Goal: Answer question/provide support: Share knowledge or assist other users

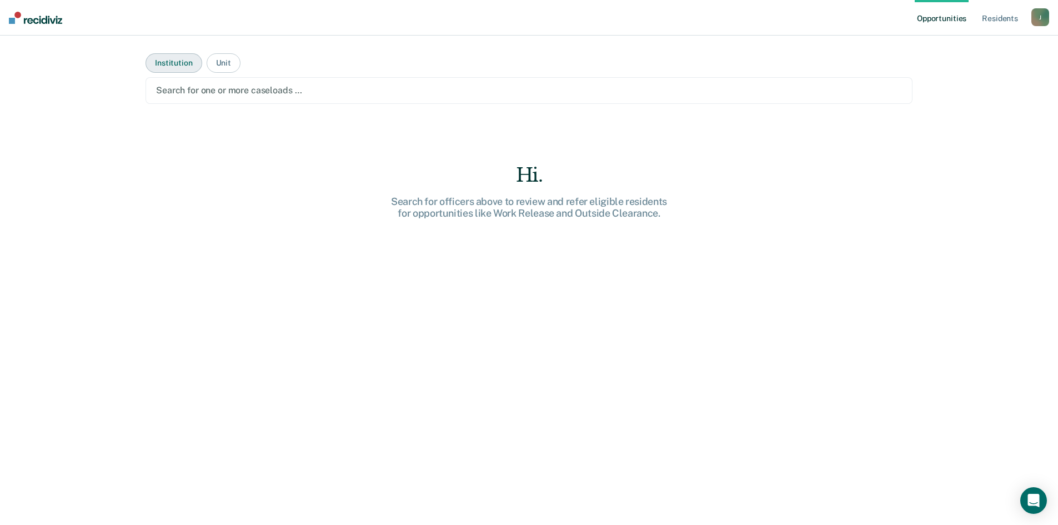
click at [166, 68] on button "Institution" at bounding box center [174, 62] width 56 height 19
click at [179, 92] on div at bounding box center [529, 90] width 746 height 13
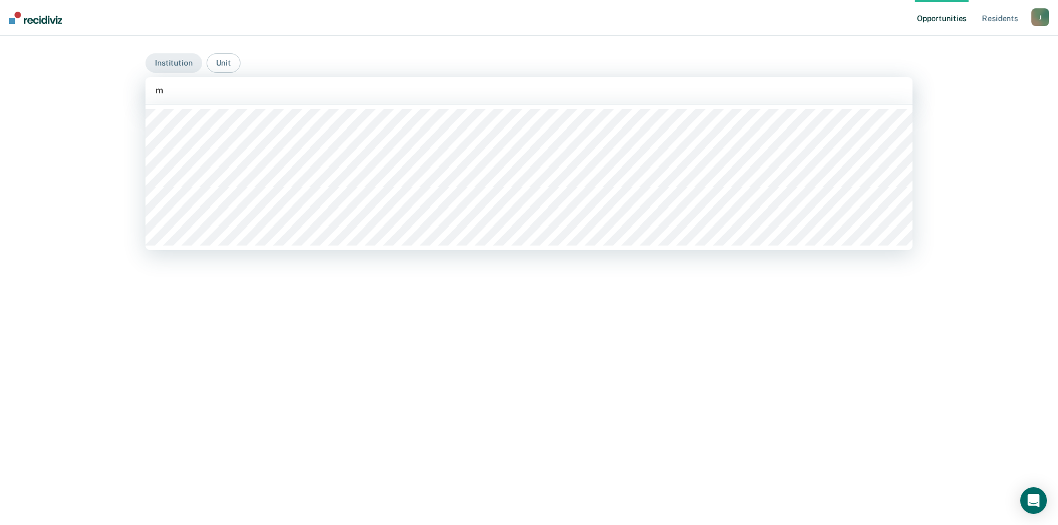
type input "mo"
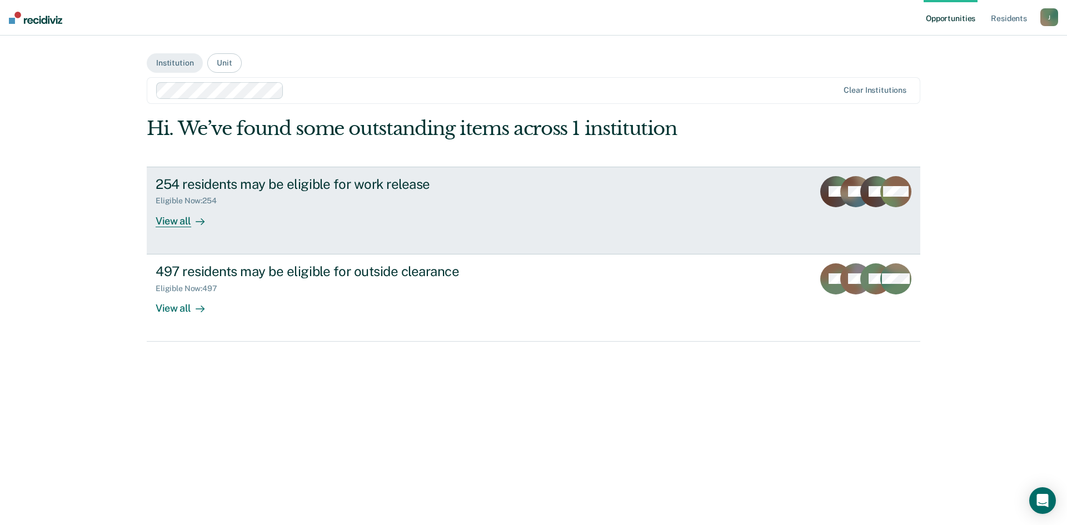
click at [184, 220] on div "View all" at bounding box center [187, 217] width 62 height 22
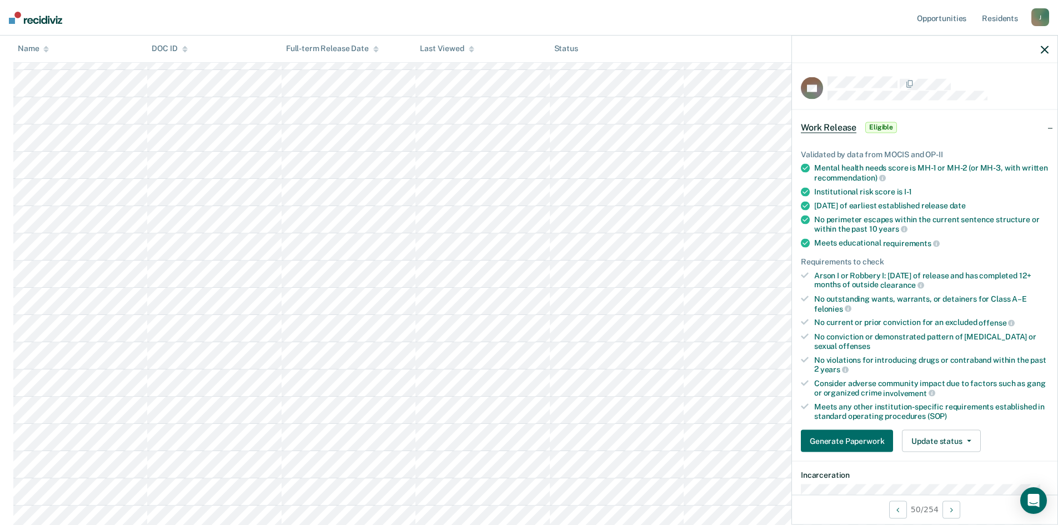
click at [516, 52] on icon "button" at bounding box center [1045, 50] width 8 height 8
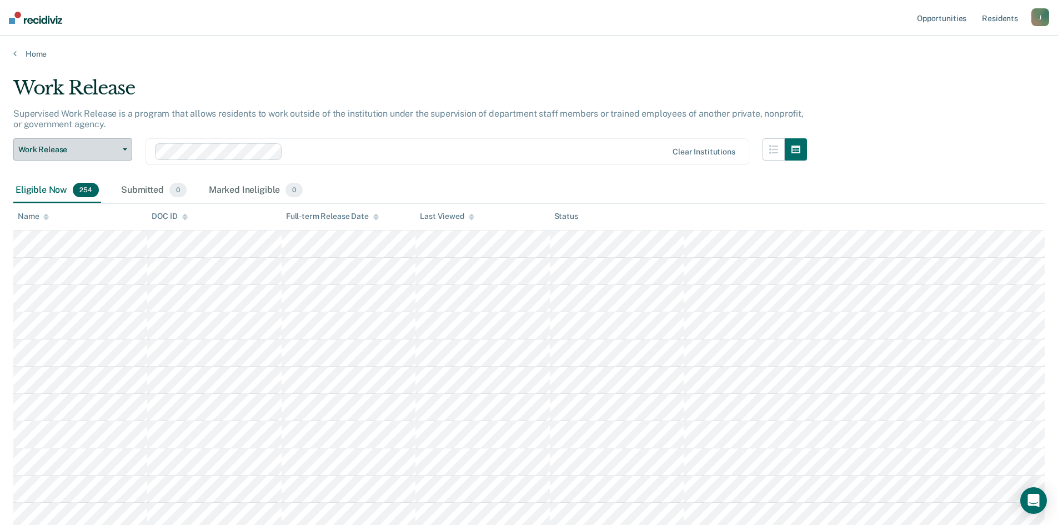
click at [112, 156] on button "Work Release" at bounding box center [72, 149] width 119 height 22
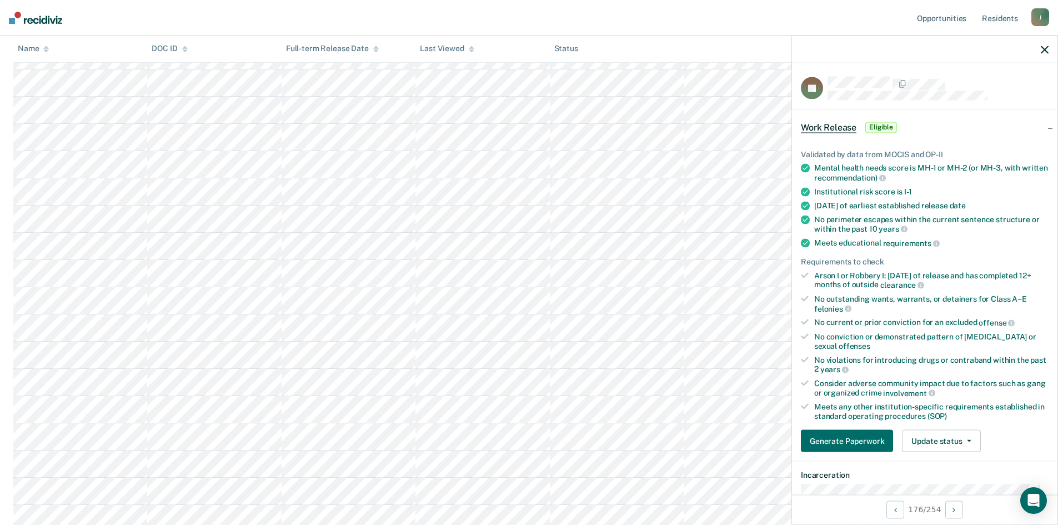
scroll to position [6366, 0]
click at [516, 53] on icon "button" at bounding box center [1045, 50] width 8 height 8
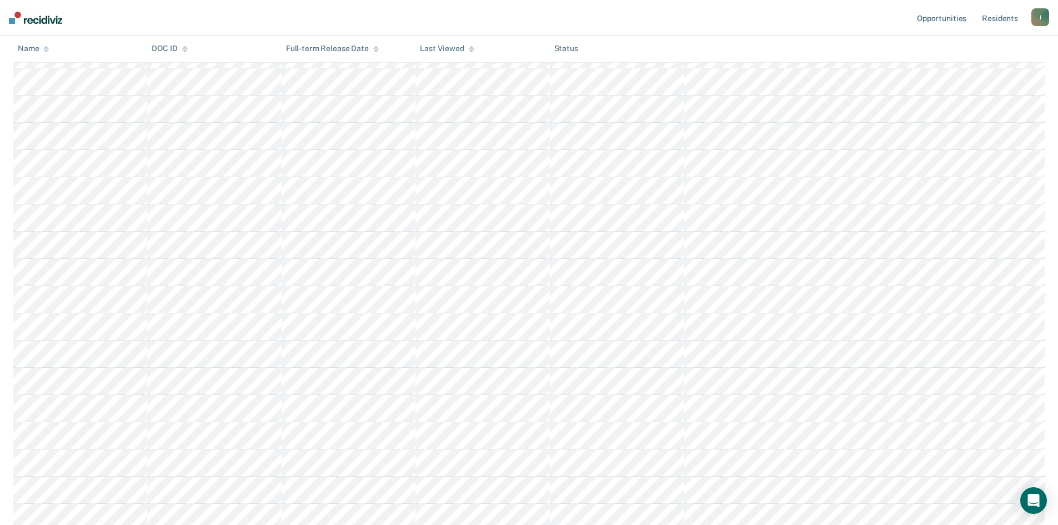
scroll to position [3311, 0]
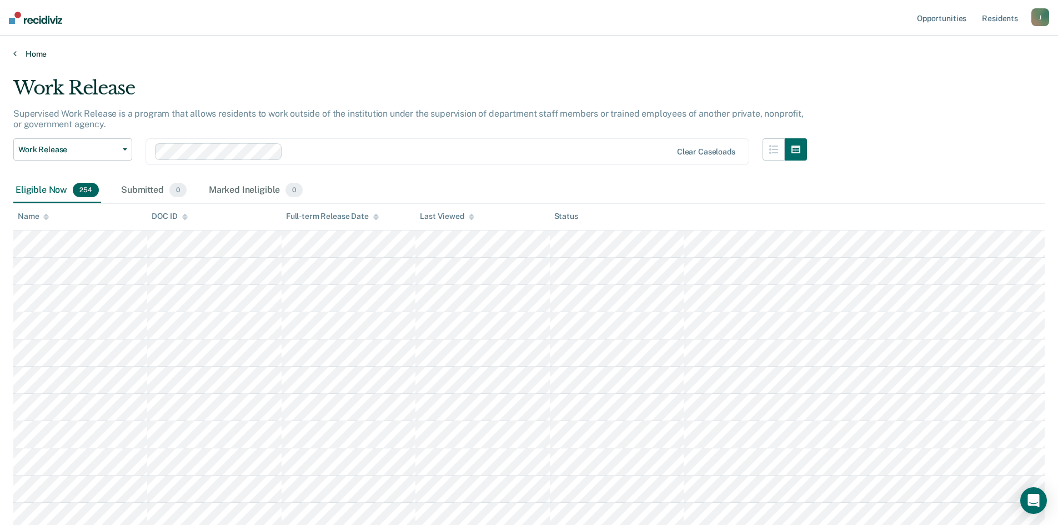
click at [31, 52] on link "Home" at bounding box center [529, 54] width 1032 height 10
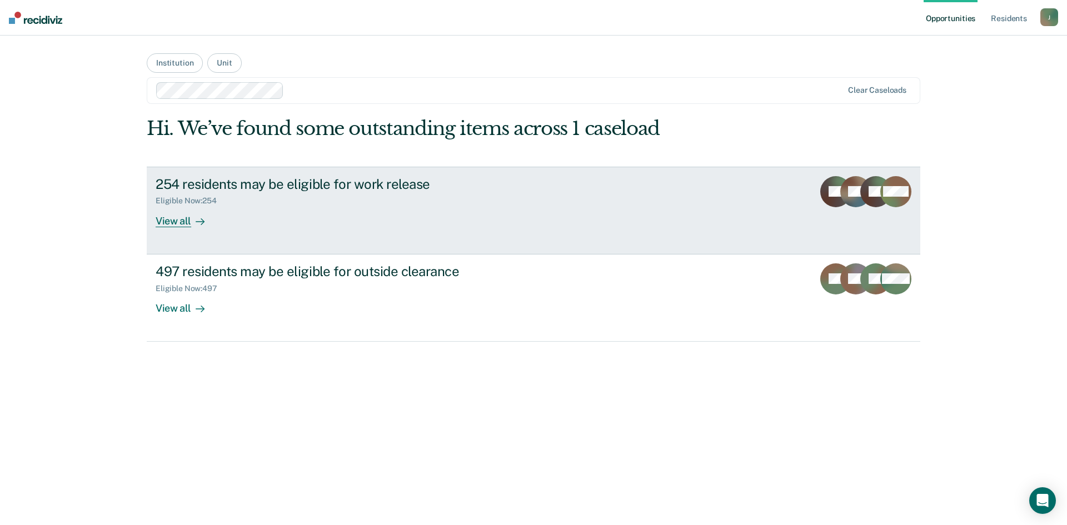
click at [381, 188] on div "254 residents may be eligible for work release" at bounding box center [351, 184] width 390 height 16
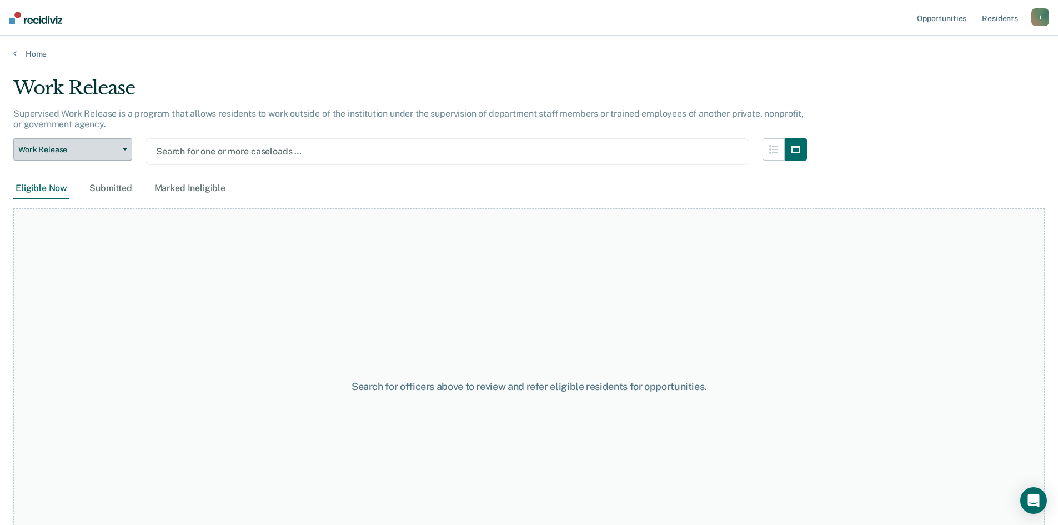
click at [112, 157] on button "Work Release" at bounding box center [72, 149] width 119 height 22
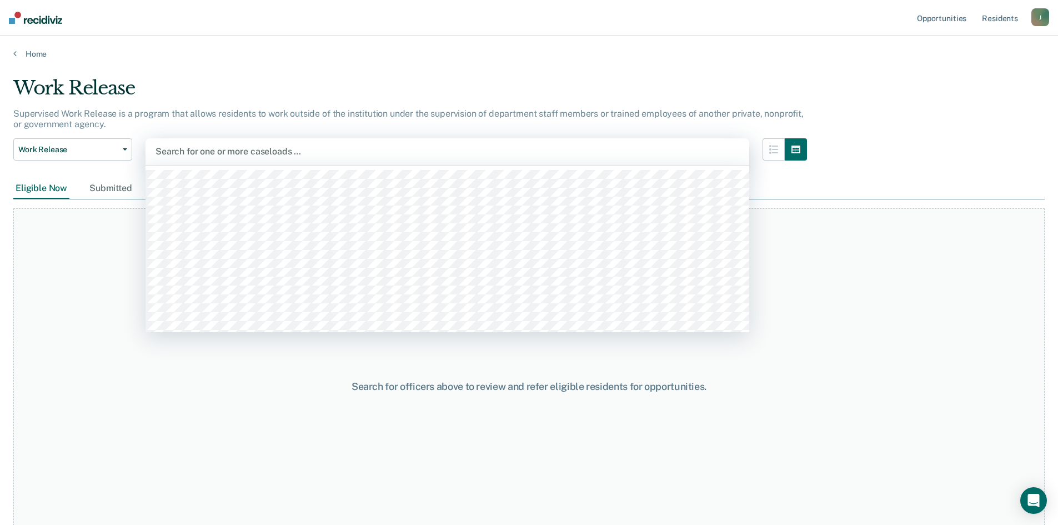
click at [218, 142] on div "Search for one or more caseloads …" at bounding box center [448, 151] width 604 height 27
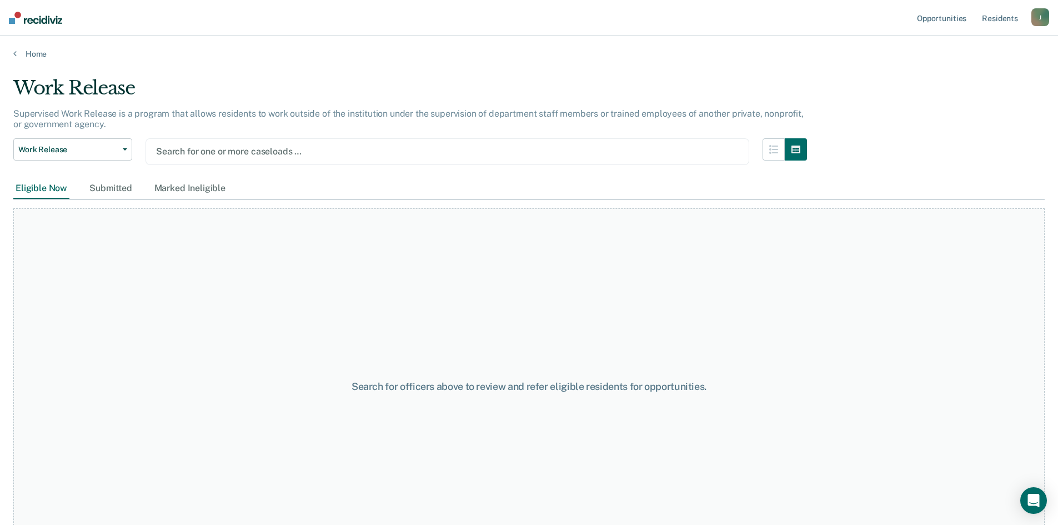
click at [303, 153] on div at bounding box center [447, 151] width 583 height 13
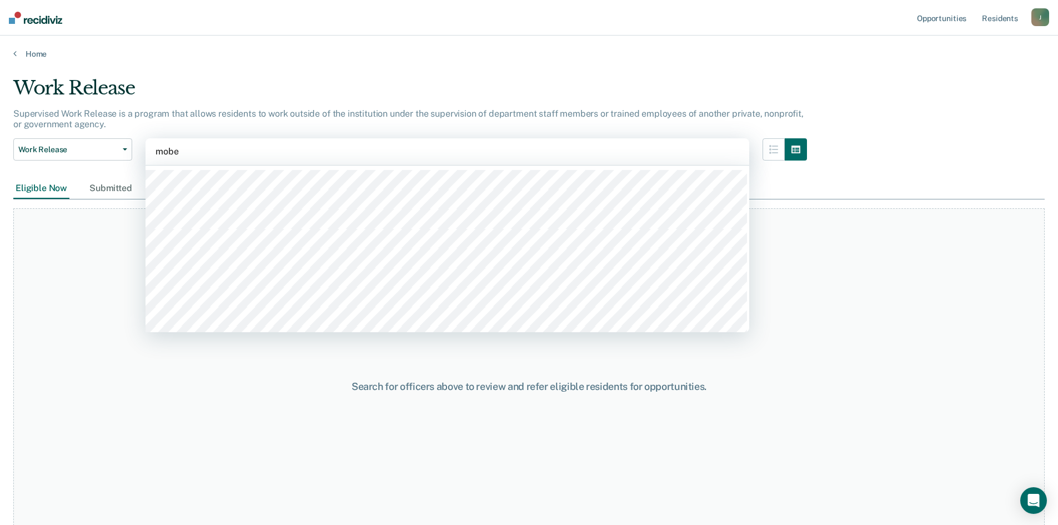
type input "mober"
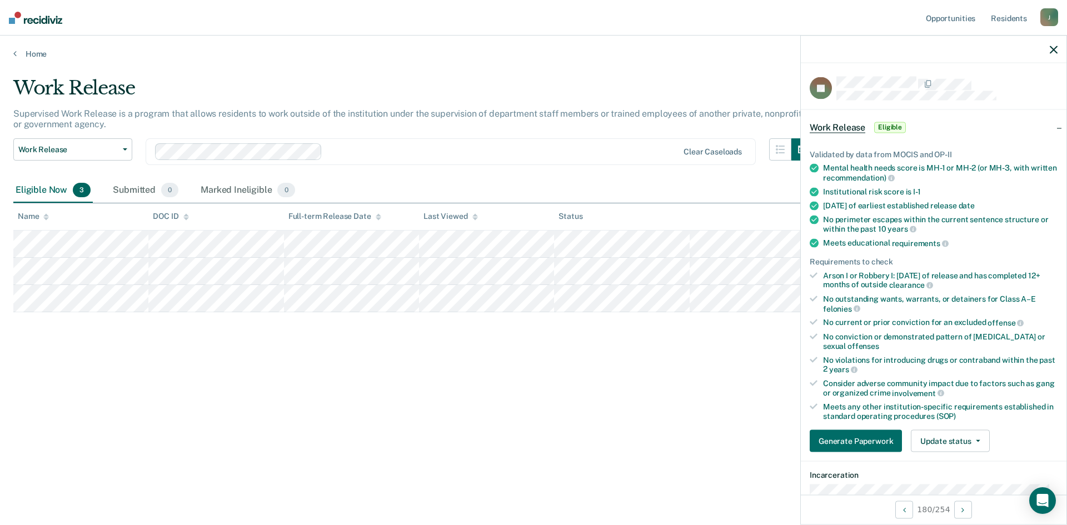
click at [412, 366] on div "Work Release Supervised Work Release is a program that allows residents to work…" at bounding box center [533, 259] width 1040 height 365
click at [1058, 43] on div at bounding box center [934, 50] width 266 height 28
click at [1050, 53] on icon "button" at bounding box center [1053, 50] width 8 height 8
click at [941, 444] on button "Update status" at bounding box center [950, 441] width 78 height 22
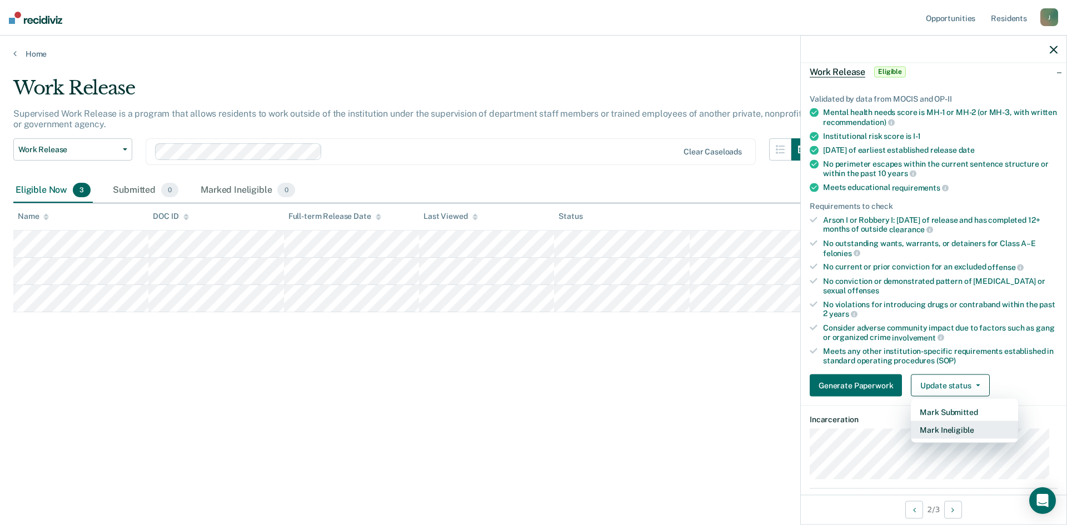
click at [951, 433] on button "Mark Ineligible" at bounding box center [964, 430] width 107 height 18
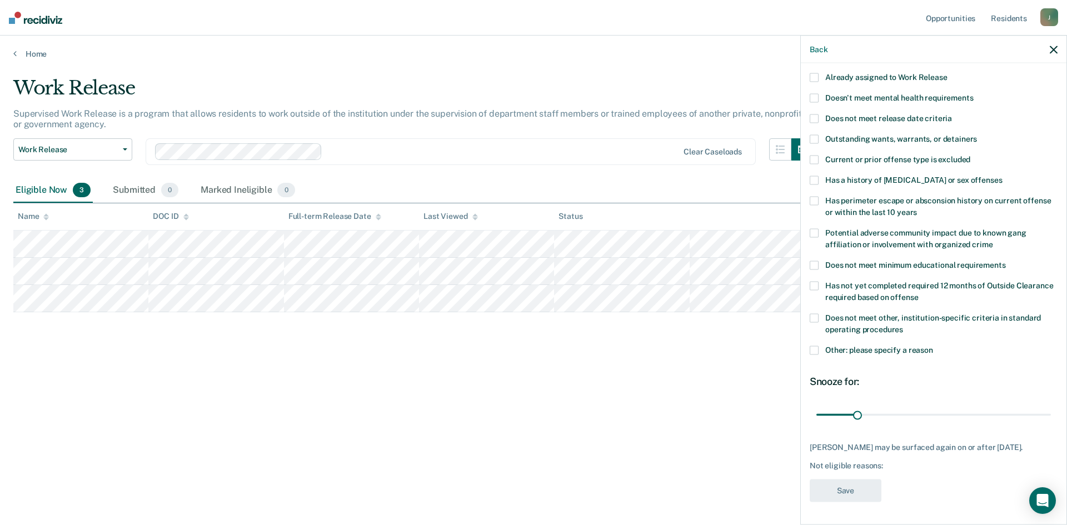
scroll to position [48, 0]
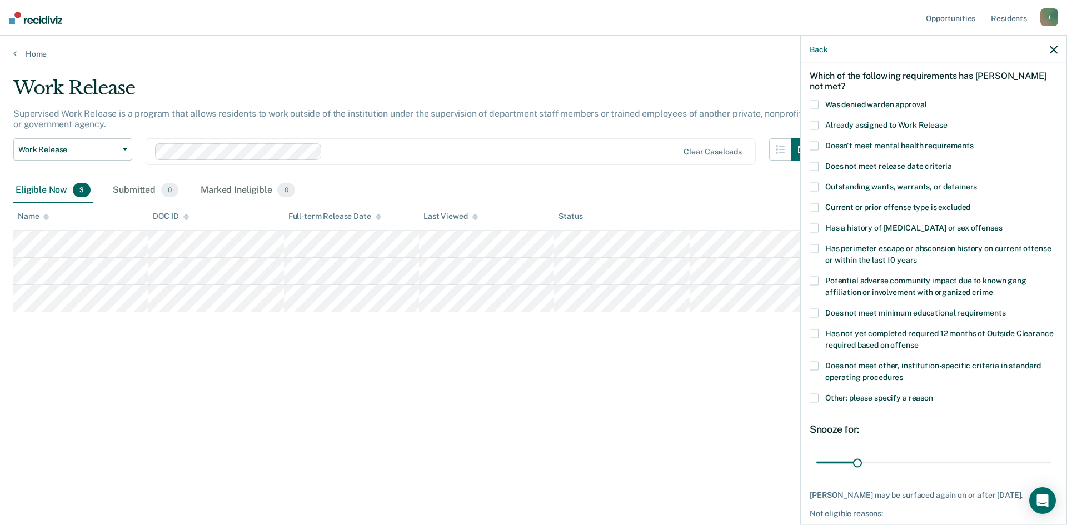
click at [814, 400] on span at bounding box center [813, 398] width 9 height 9
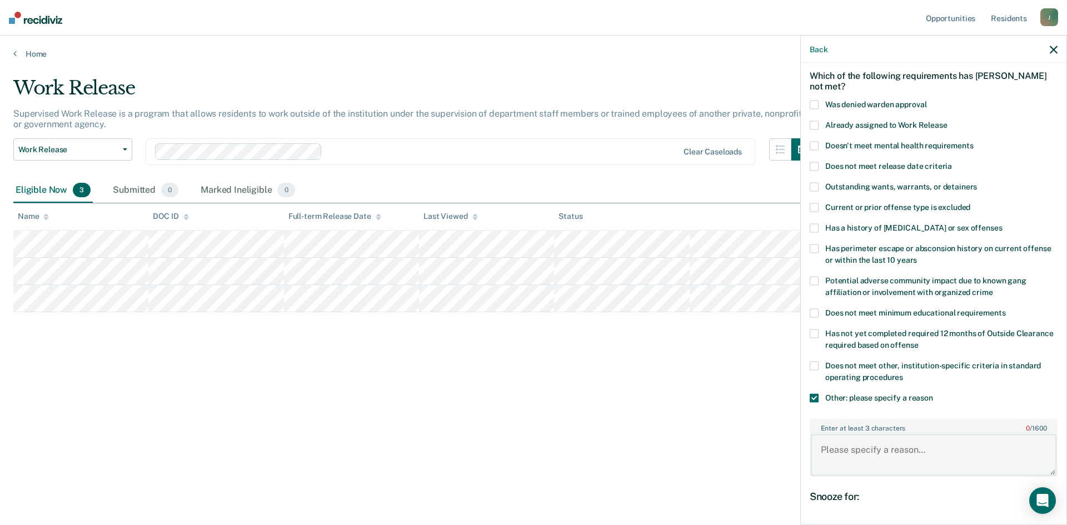
click at [858, 449] on textarea "Enter at least 3 characters 0 / 1600" at bounding box center [934, 454] width 246 height 41
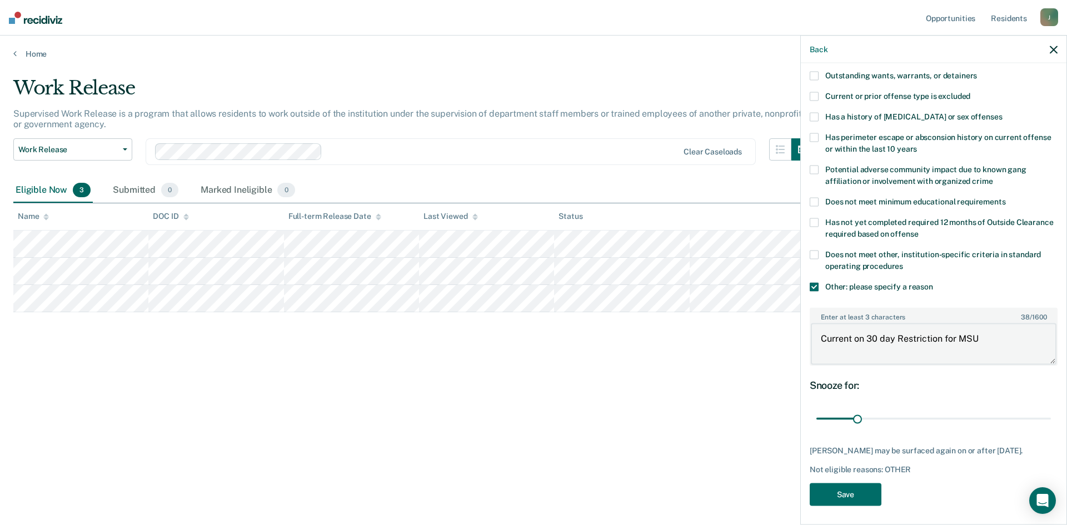
scroll to position [171, 0]
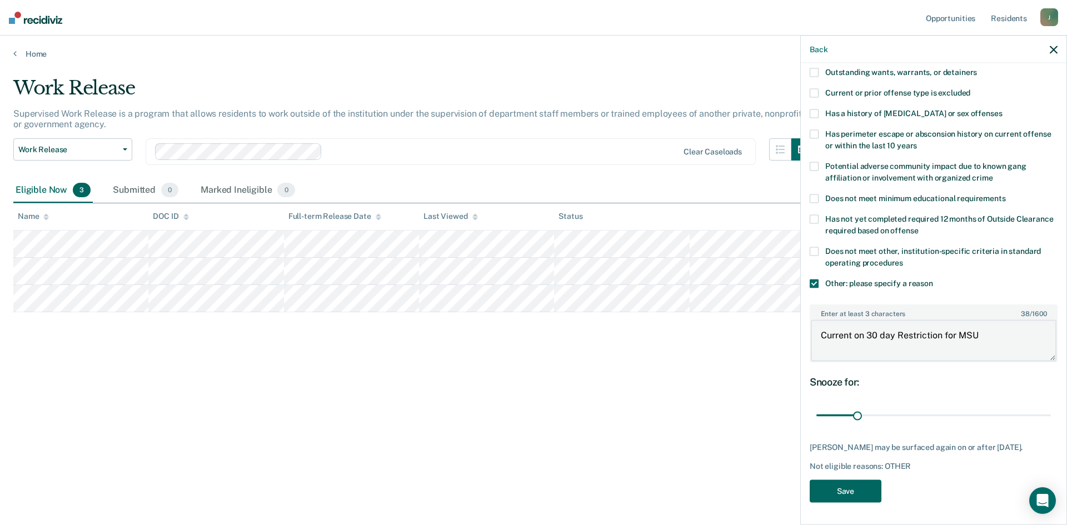
type textarea "Current on 30 day Restriction for MSU"
click at [815, 492] on button "Save" at bounding box center [845, 490] width 72 height 23
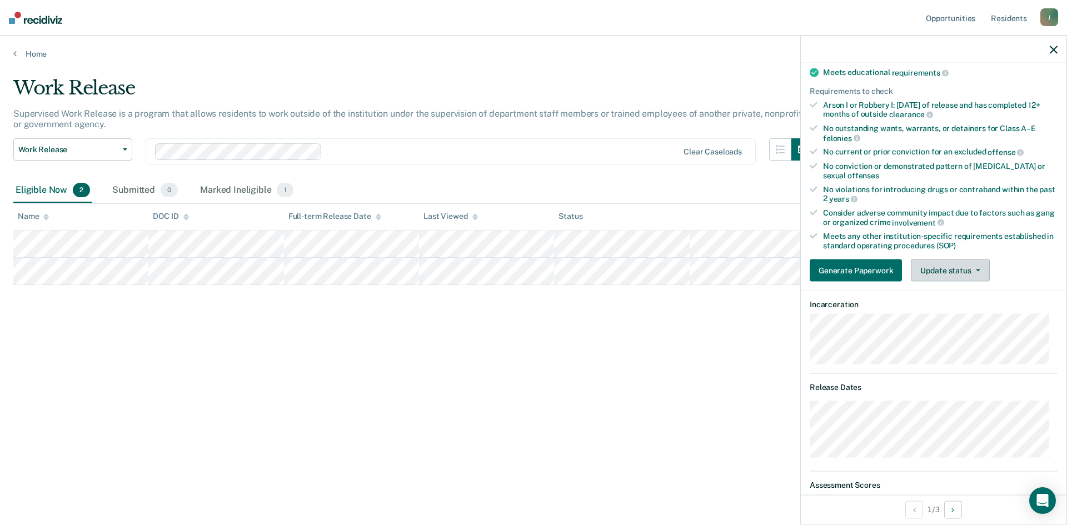
click at [947, 270] on button "Update status" at bounding box center [950, 270] width 78 height 22
click at [942, 314] on button "Mark Ineligible" at bounding box center [964, 315] width 107 height 18
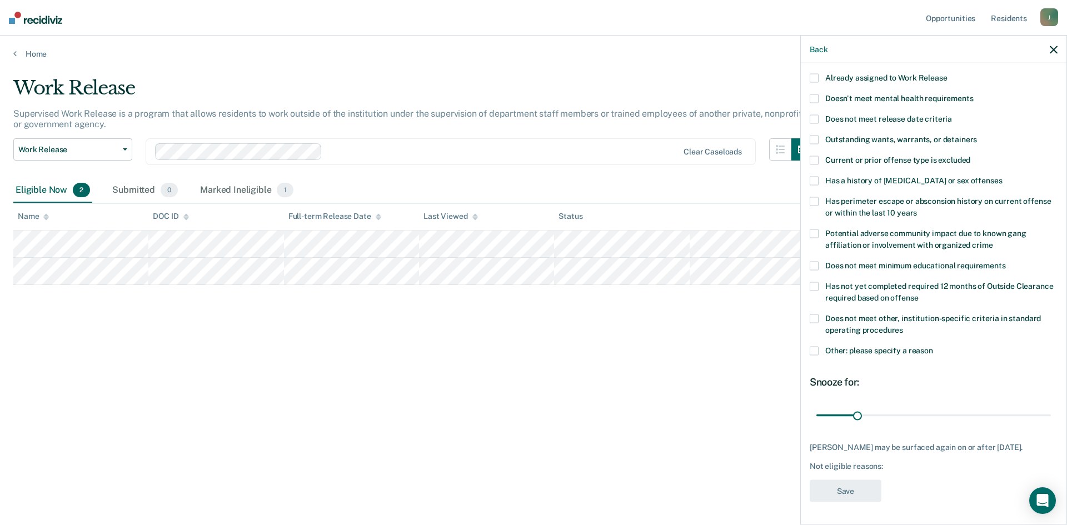
scroll to position [103, 0]
click at [811, 346] on span at bounding box center [813, 350] width 9 height 9
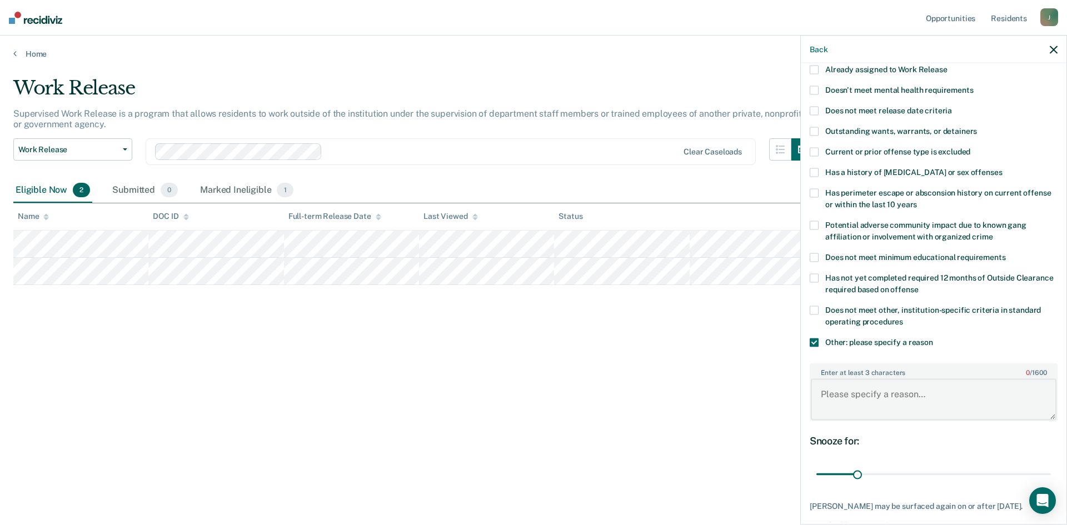
click at [863, 390] on textarea "Enter at least 3 characters 0 / 1600" at bounding box center [934, 399] width 246 height 41
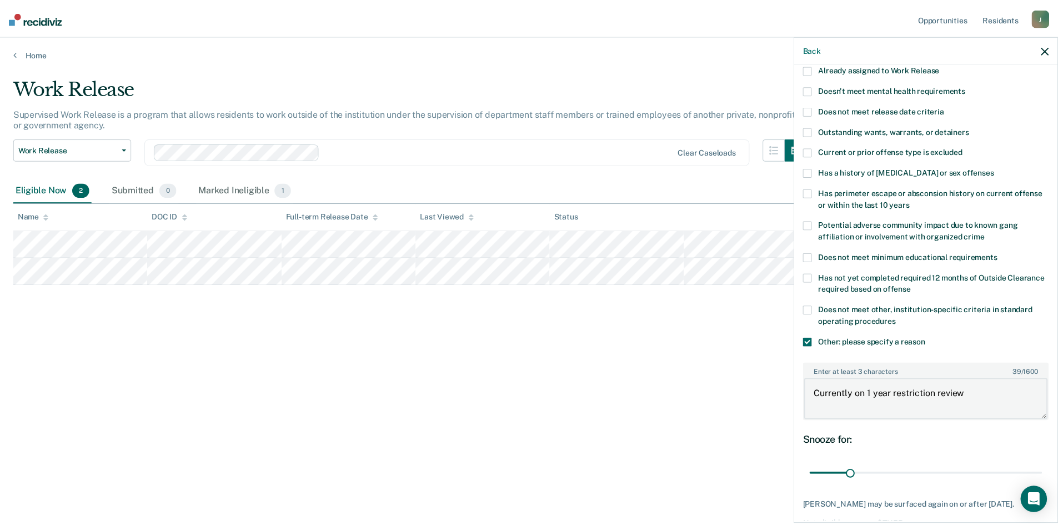
scroll to position [159, 0]
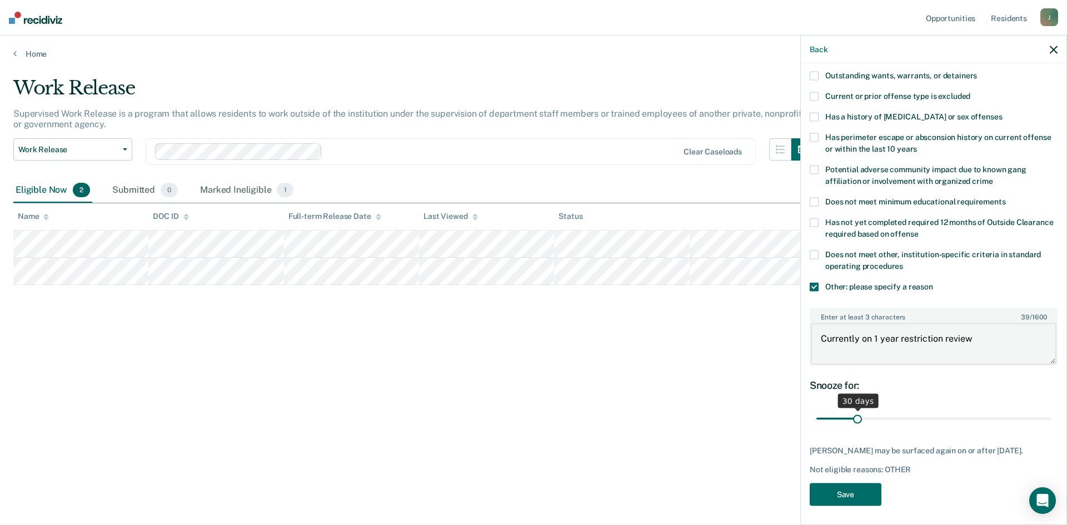
type textarea "Currently on 1 year restriction review"
click at [856, 419] on input "range" at bounding box center [933, 418] width 234 height 19
click at [846, 502] on button "Save" at bounding box center [845, 494] width 72 height 23
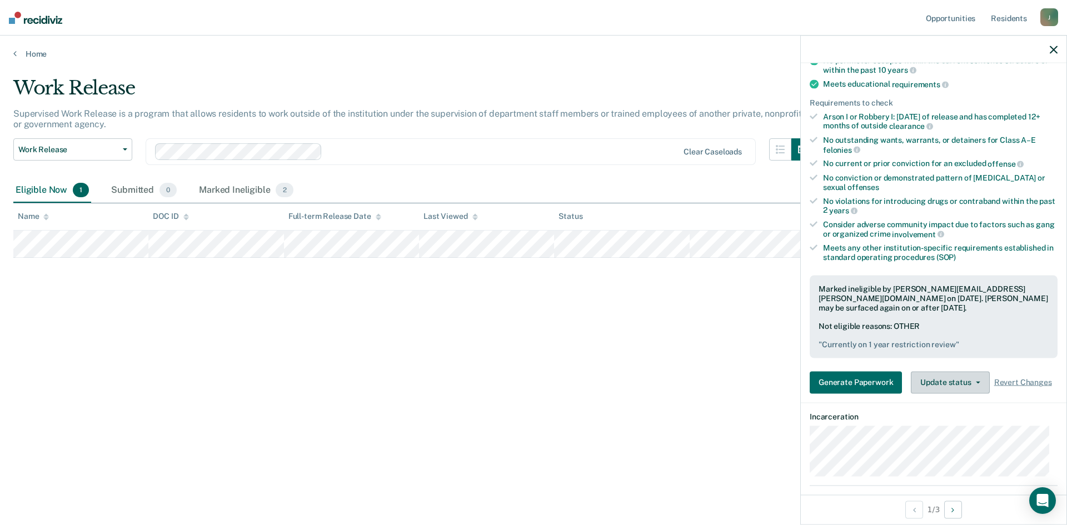
click at [958, 381] on button "Update status" at bounding box center [950, 382] width 78 height 22
click at [705, 410] on div "Work Release Supervised Work Release is a program that allows residents to work…" at bounding box center [533, 259] width 1040 height 365
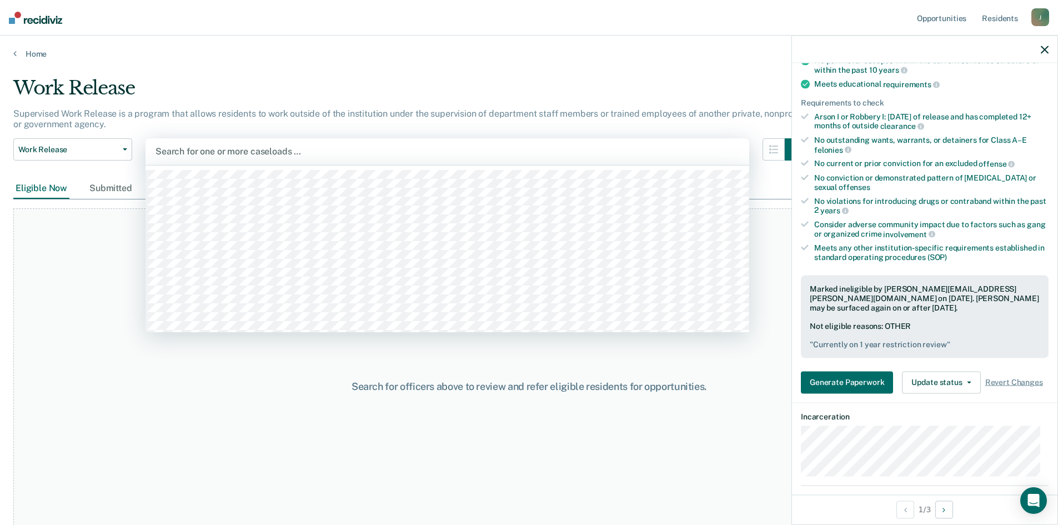
click at [230, 152] on div at bounding box center [448, 151] width 584 height 13
type input "mober"
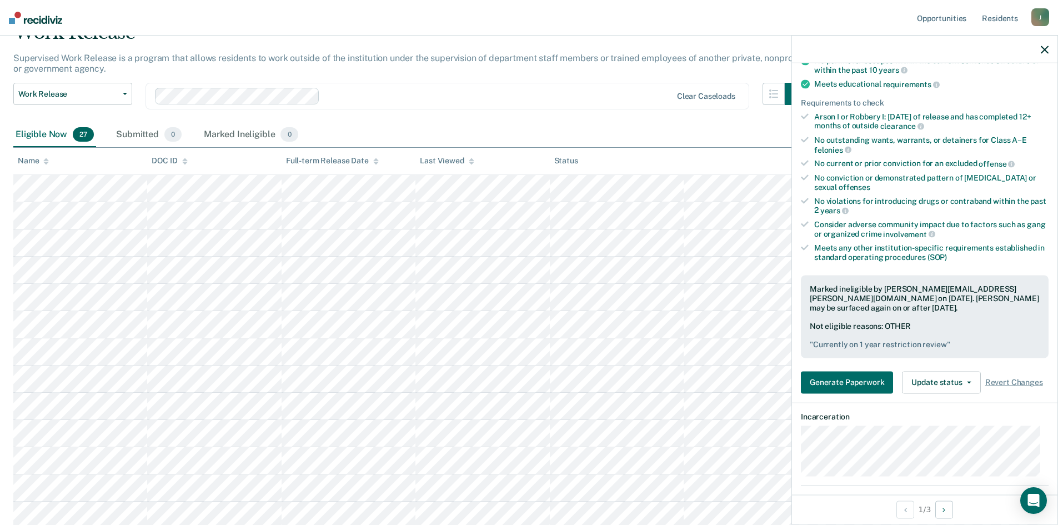
scroll to position [0, 0]
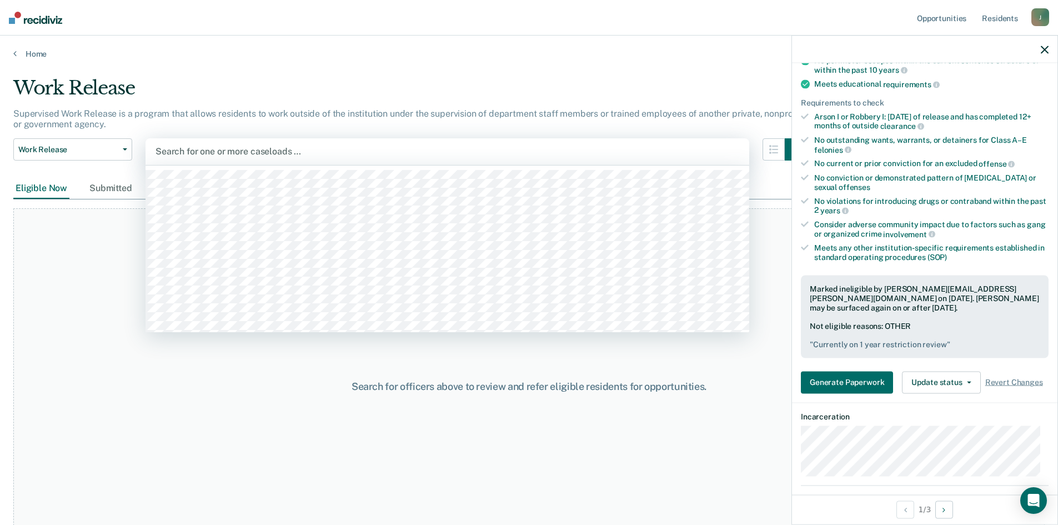
click at [319, 151] on div at bounding box center [448, 151] width 584 height 13
type input "mob"
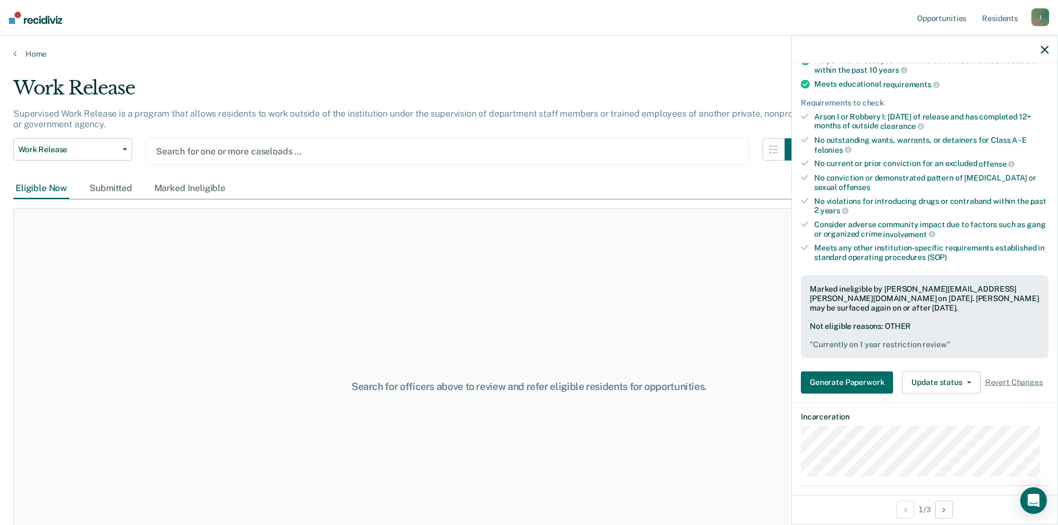
click at [323, 149] on div at bounding box center [447, 151] width 583 height 13
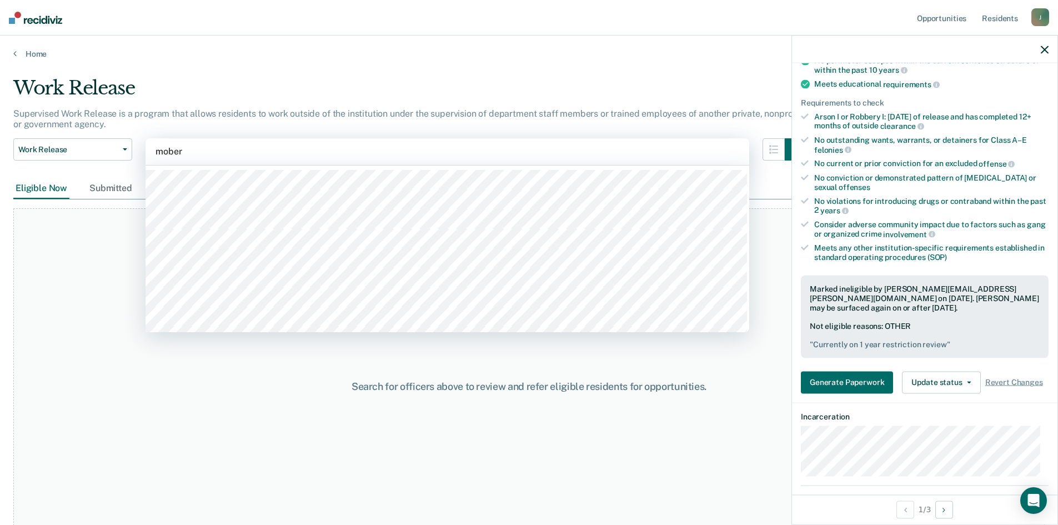
type input "mober"
click at [302, 176] on div at bounding box center [448, 249] width 604 height 167
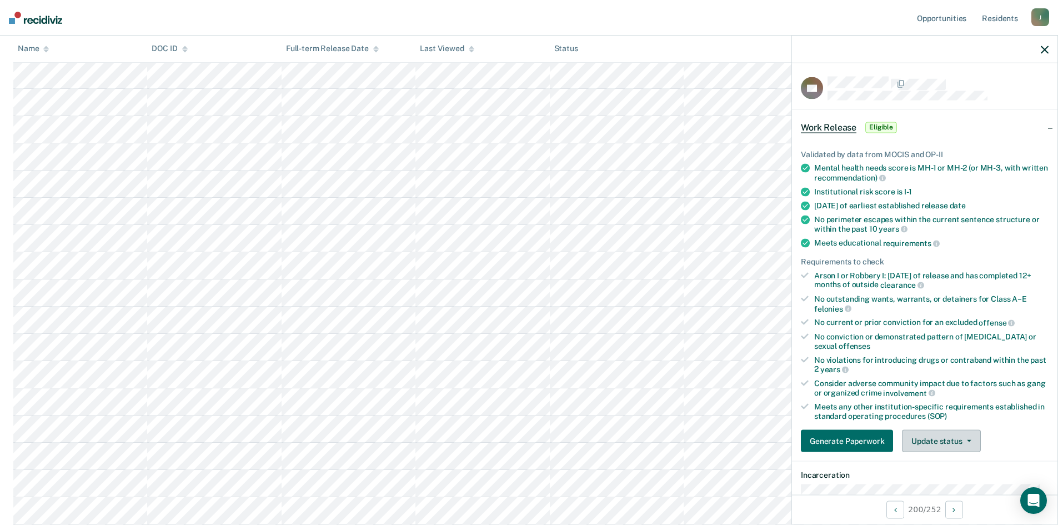
click at [934, 442] on button "Update status" at bounding box center [941, 441] width 78 height 22
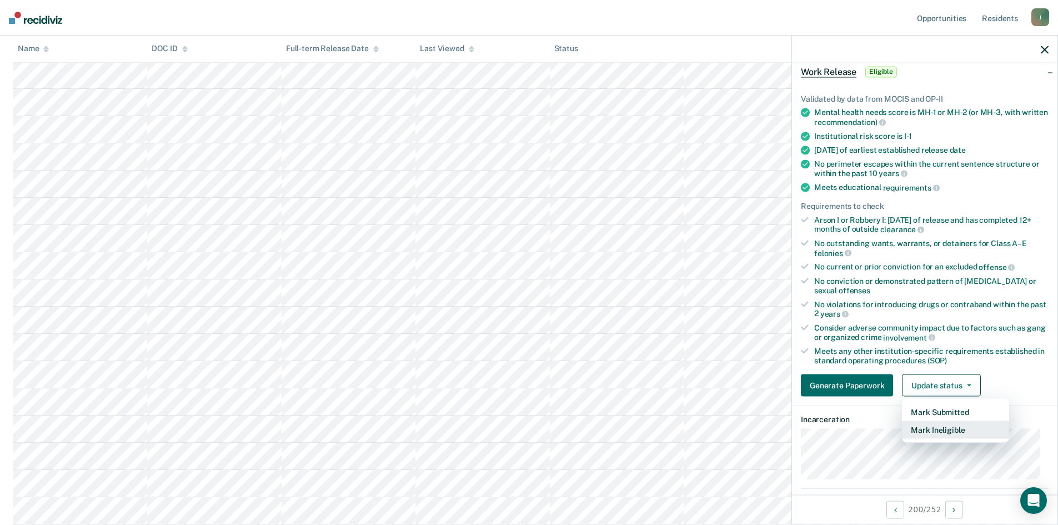
click at [950, 431] on button "Mark Ineligible" at bounding box center [955, 430] width 107 height 18
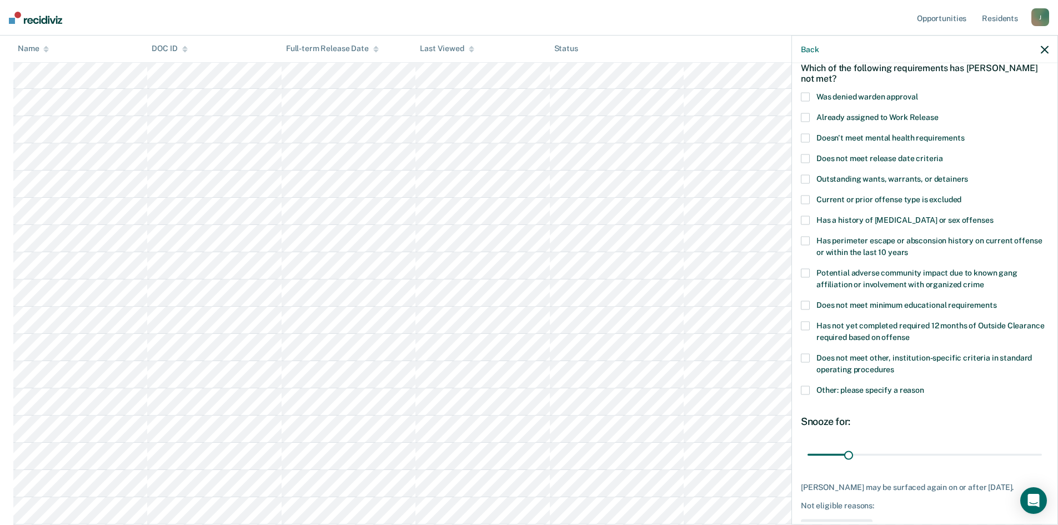
click at [805, 388] on span at bounding box center [805, 390] width 9 height 9
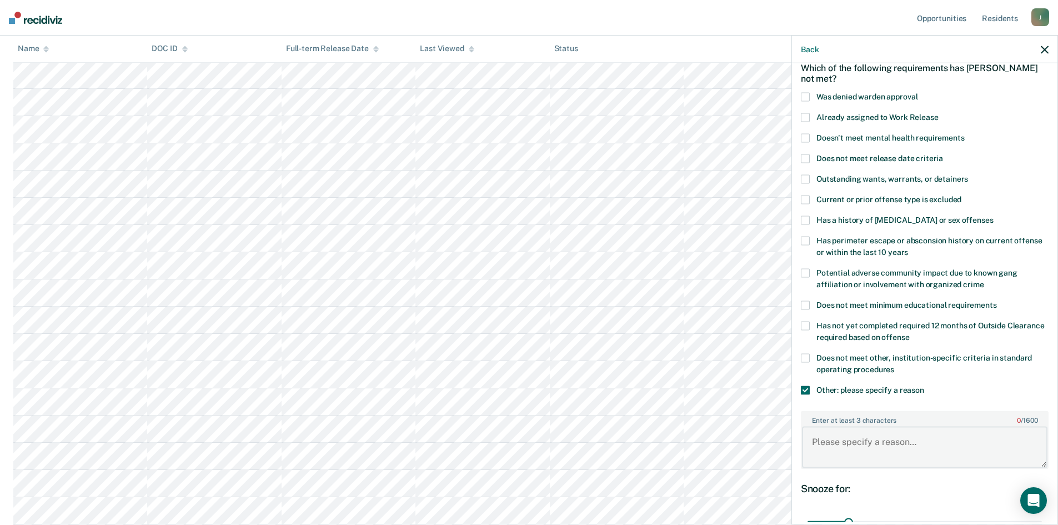
click at [861, 438] on textarea "Enter at least 3 characters 0 / 1600" at bounding box center [925, 447] width 246 height 41
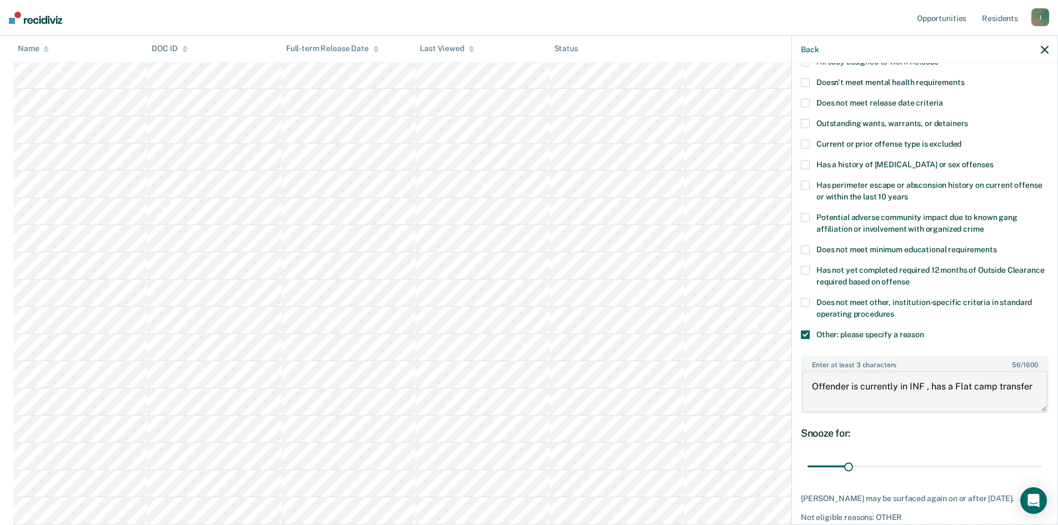
scroll to position [167, 0]
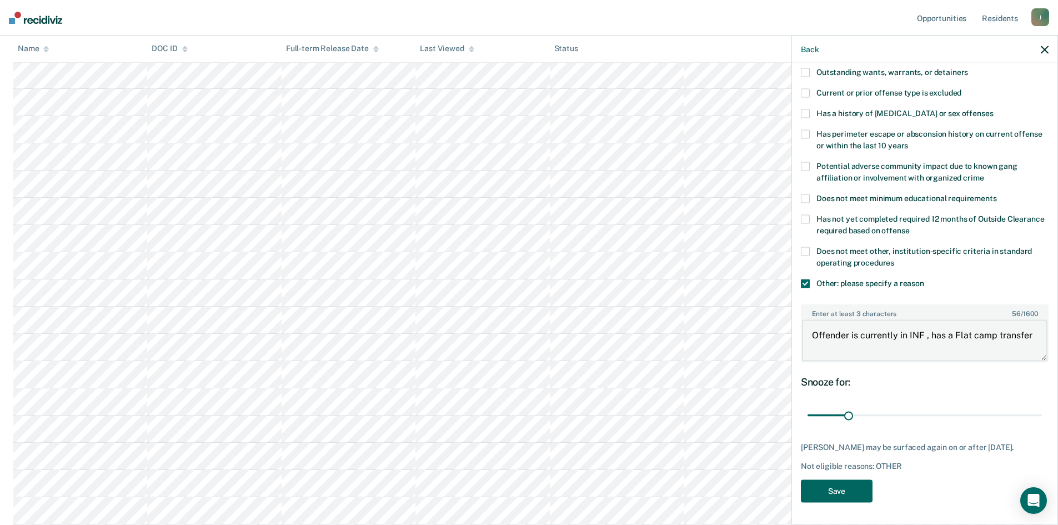
type textarea "Offender is currently in INF , has a Flat camp transfer"
click at [867, 496] on button "Save" at bounding box center [837, 490] width 72 height 23
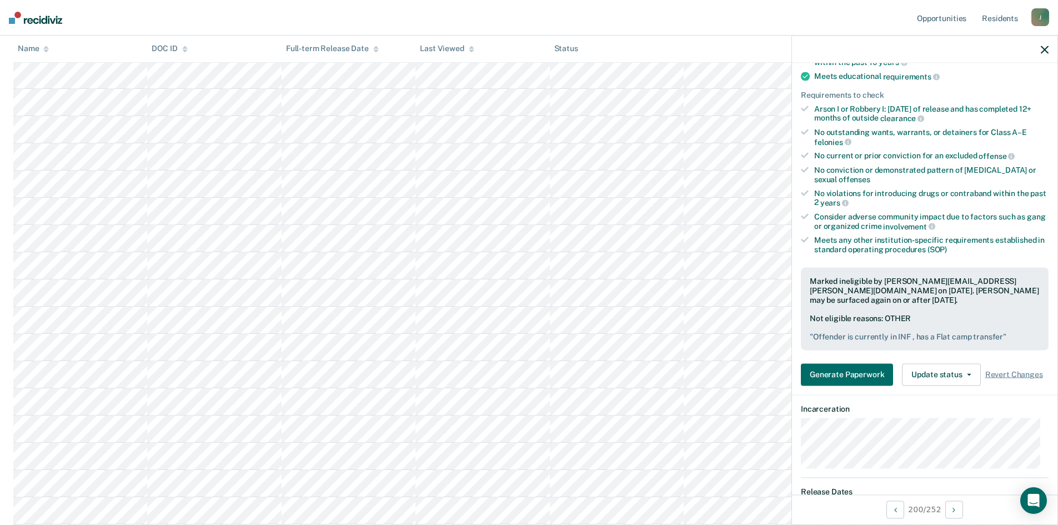
scroll to position [0, 0]
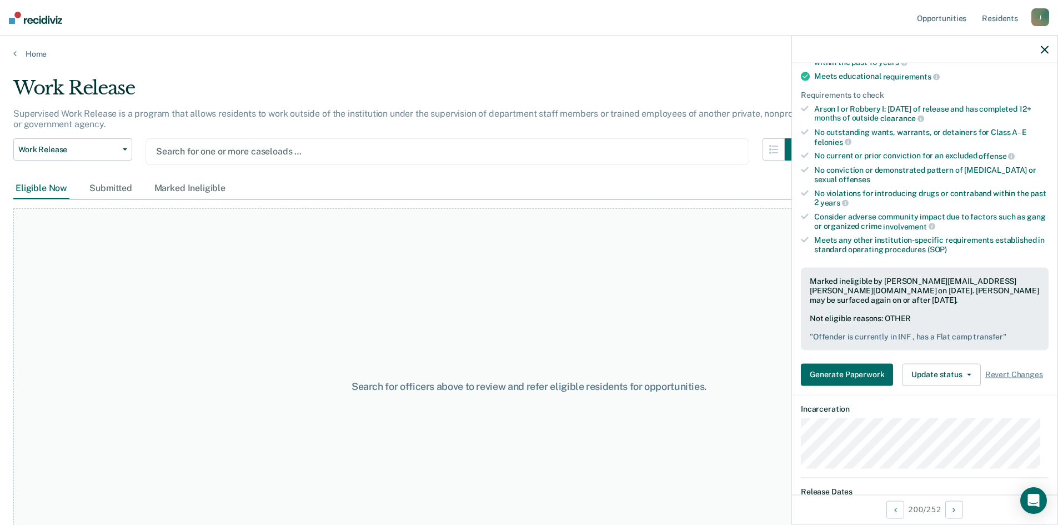
click at [274, 152] on div at bounding box center [447, 151] width 583 height 13
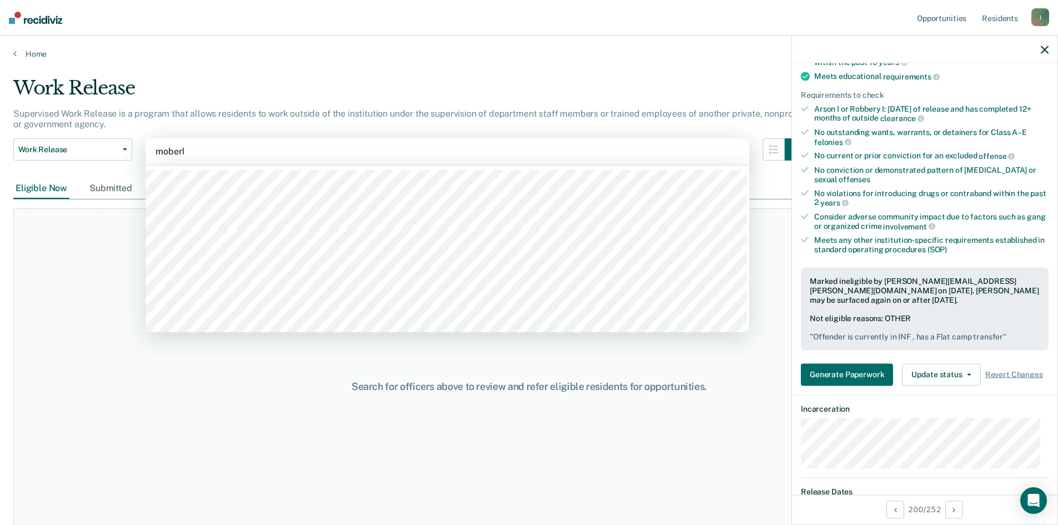
type input "[PERSON_NAME]"
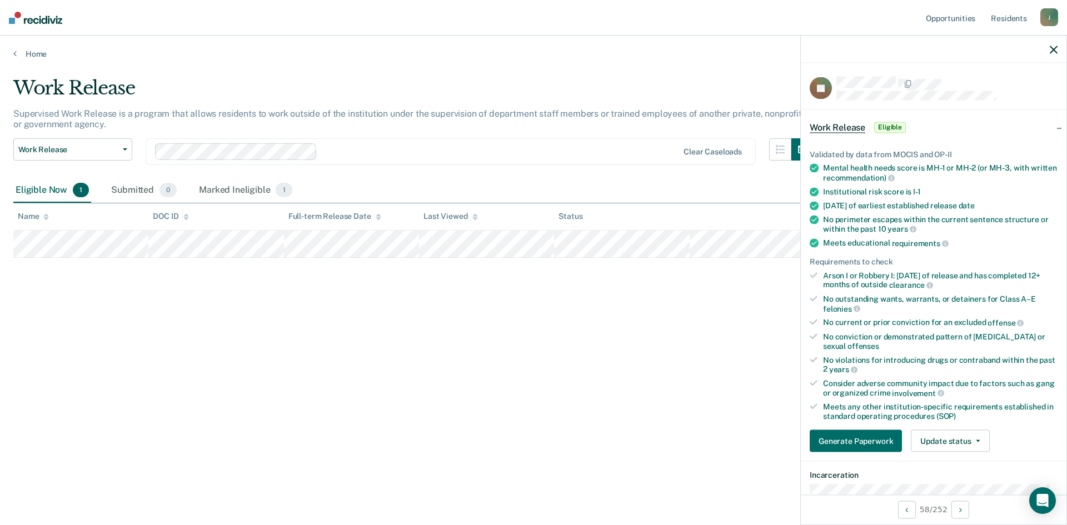
scroll to position [56, 0]
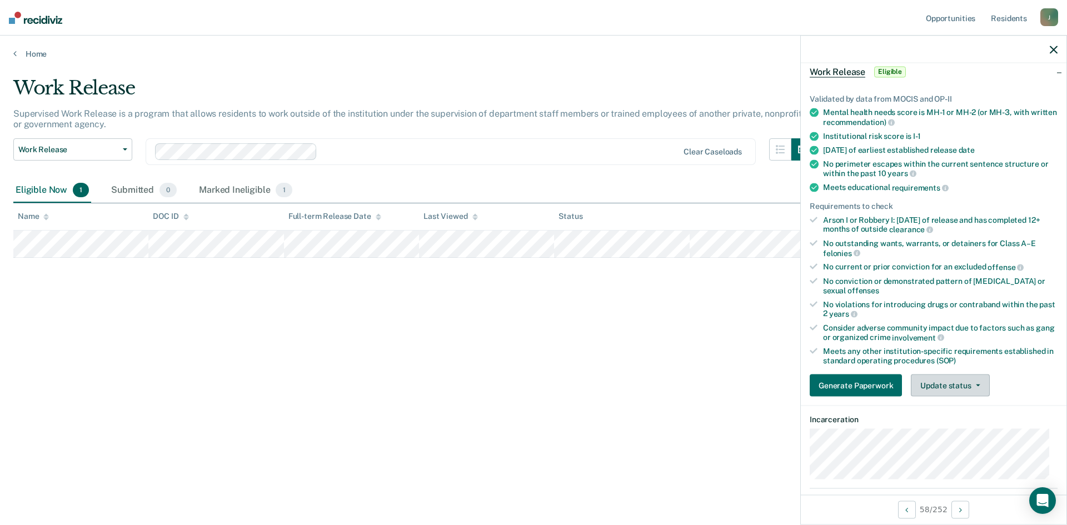
click at [929, 388] on button "Update status" at bounding box center [950, 385] width 78 height 22
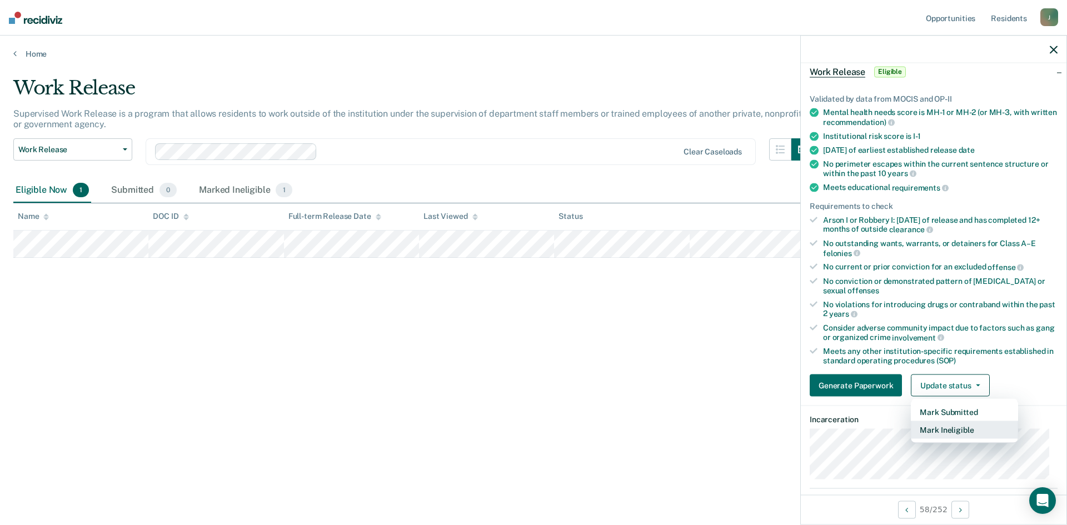
click at [959, 428] on button "Mark Ineligible" at bounding box center [964, 430] width 107 height 18
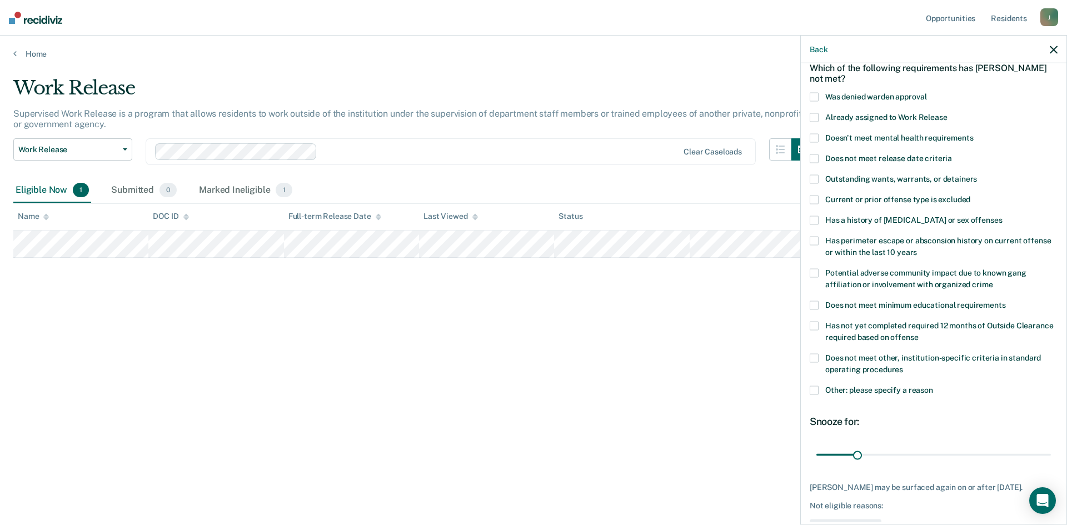
click at [847, 368] on span "Does not meet other, institution-specific criteria in standard operating proced…" at bounding box center [933, 363] width 216 height 21
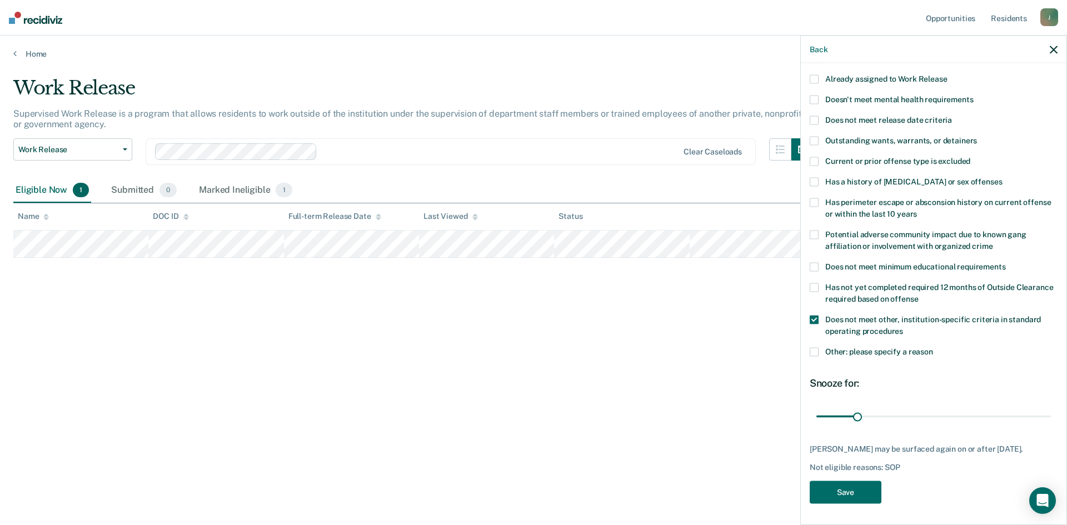
click at [812, 322] on span at bounding box center [813, 320] width 9 height 9
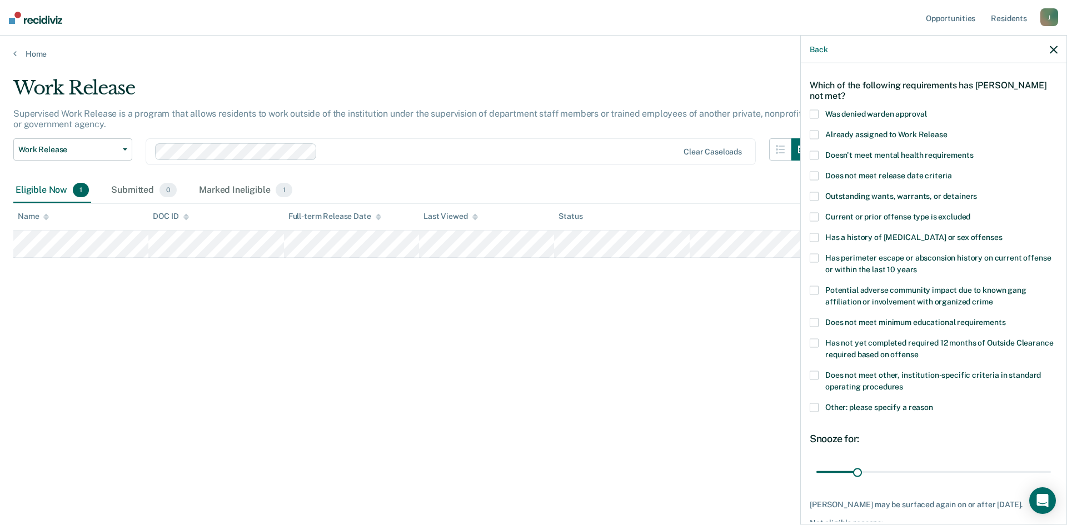
click at [815, 407] on span at bounding box center [813, 407] width 9 height 9
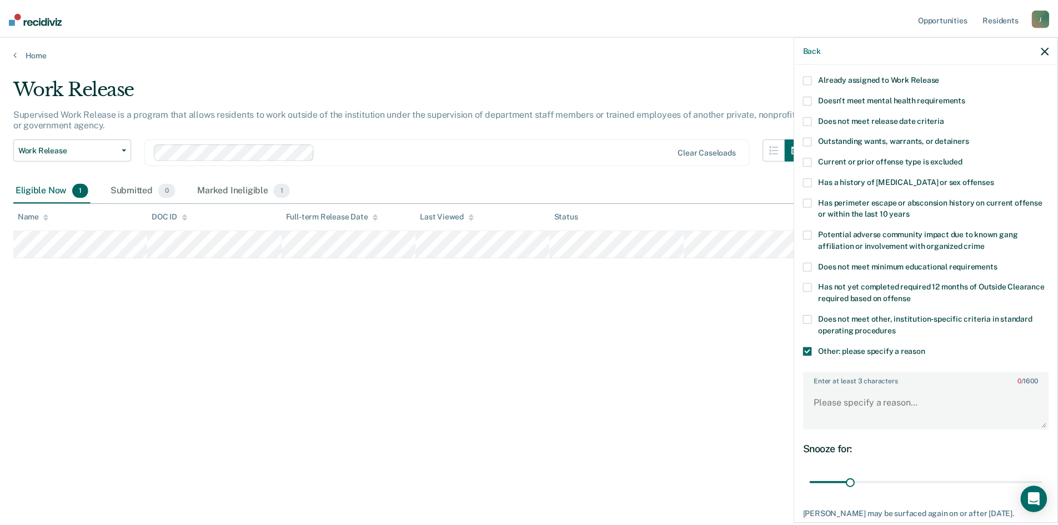
scroll to position [149, 0]
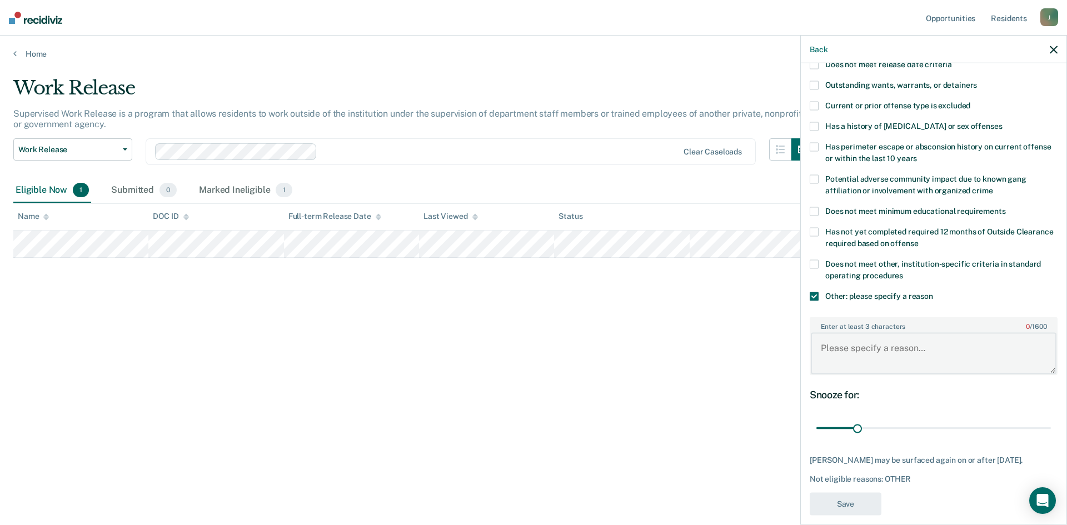
click at [867, 344] on textarea "Enter at least 3 characters 0 / 1600" at bounding box center [934, 353] width 246 height 41
type textarea "Currently in Medical"
drag, startPoint x: 857, startPoint y: 424, endPoint x: 892, endPoint y: 425, distance: 35.0
type input "60"
click at [892, 425] on input "range" at bounding box center [933, 427] width 234 height 19
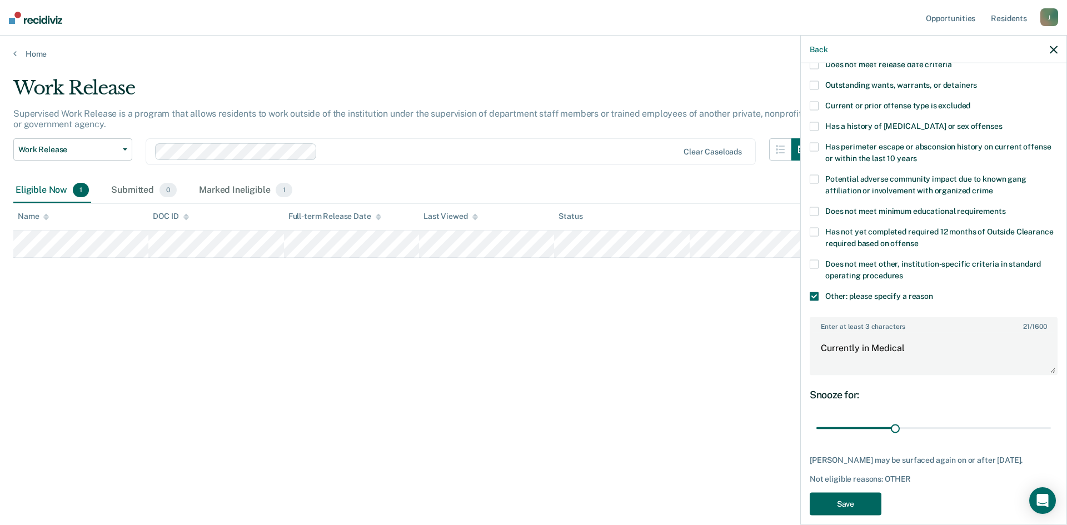
click at [864, 503] on button "Save" at bounding box center [845, 503] width 72 height 23
